Goal: Information Seeking & Learning: Learn about a topic

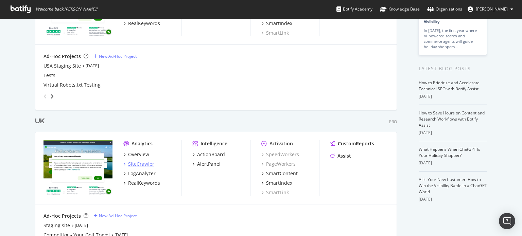
scroll to position [136, 0]
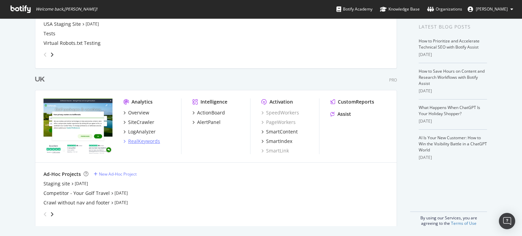
click at [141, 138] on div "RealKeywords" at bounding box center [144, 141] width 32 height 7
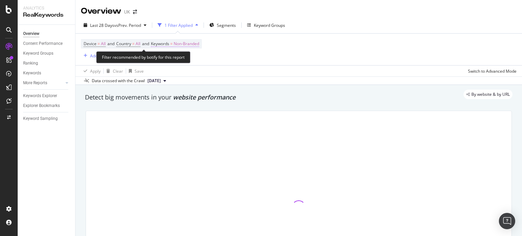
click at [181, 52] on div "Filter recommended by botify for this report" at bounding box center [143, 57] width 94 height 12
click at [192, 44] on span "Non-Branded" at bounding box center [186, 44] width 25 height 10
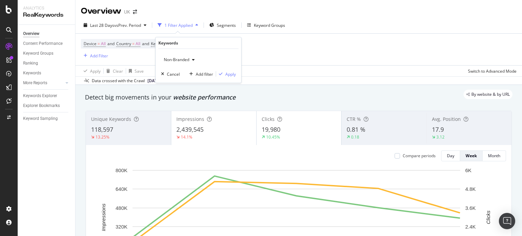
click at [178, 58] on span "Non-Branded" at bounding box center [175, 60] width 28 height 6
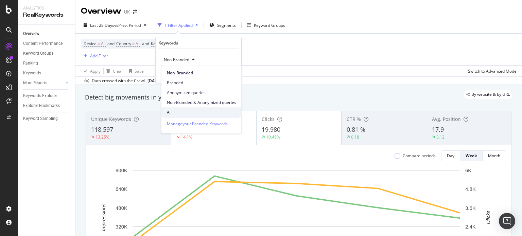
click at [188, 113] on span "All" at bounding box center [201, 112] width 69 height 6
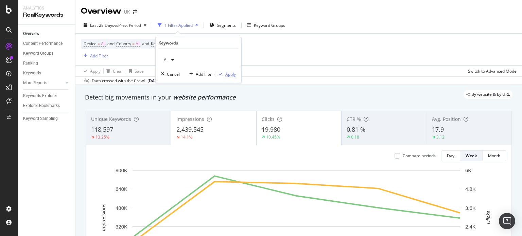
click at [233, 71] on div "Apply" at bounding box center [226, 74] width 20 height 6
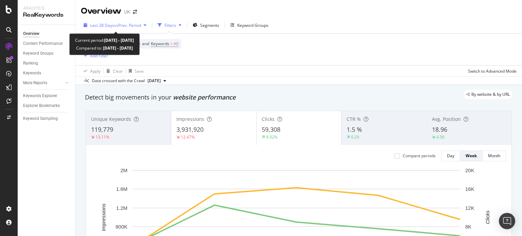
click at [132, 27] on span "vs Prev. Period" at bounding box center [127, 25] width 27 height 6
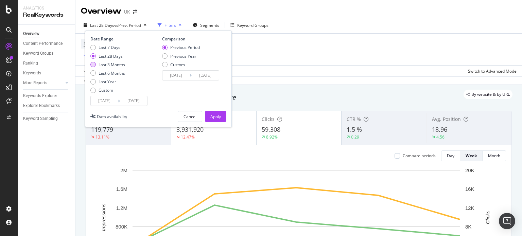
click at [118, 64] on div "Last 3 Months" at bounding box center [112, 65] width 27 height 6
type input "[DATE]"
click at [210, 115] on div "Apply" at bounding box center [215, 117] width 11 height 6
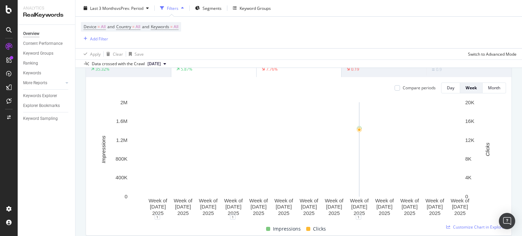
scroll to position [102, 0]
